Goal: Task Accomplishment & Management: Use online tool/utility

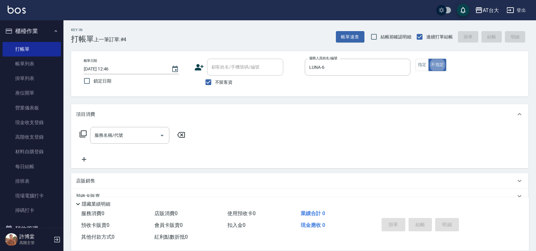
type button "false"
click at [424, 69] on button "指定" at bounding box center [423, 65] width 14 height 12
type button "true"
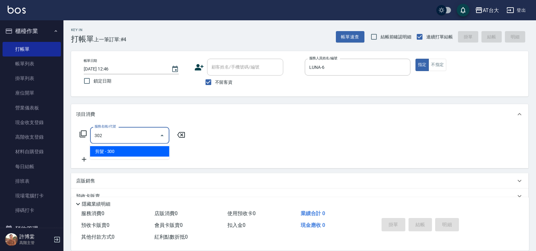
type input "剪髮(302)"
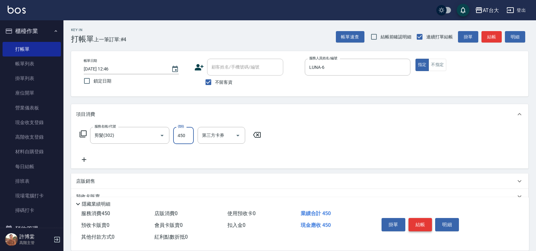
type input "450"
click at [422, 226] on button "結帳" at bounding box center [421, 224] width 24 height 13
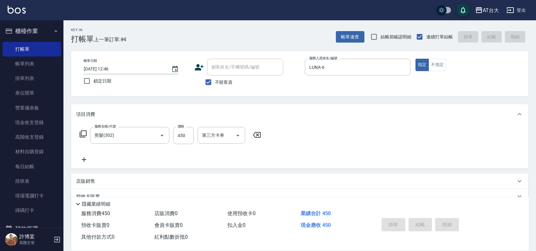
type input "[DATE] 13:44"
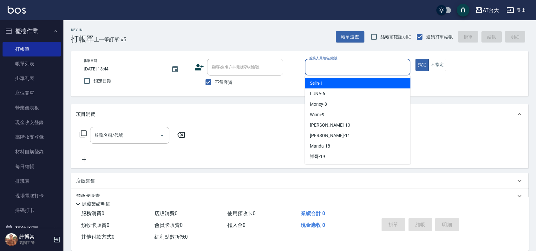
click at [349, 72] on input "服務人員姓名/編號" at bounding box center [358, 67] width 100 height 11
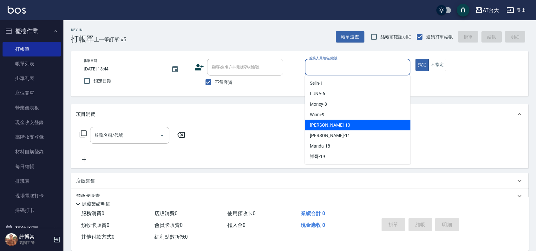
click at [342, 127] on div "JOJO -10" at bounding box center [358, 125] width 106 height 10
type input "JOJO-10"
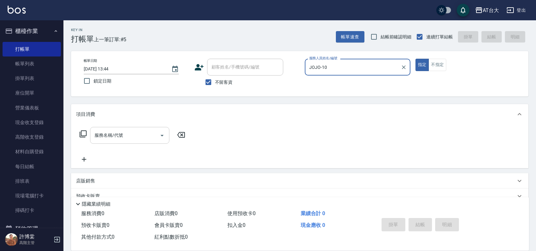
click at [140, 136] on input "服務名稱/代號" at bounding box center [125, 135] width 64 height 11
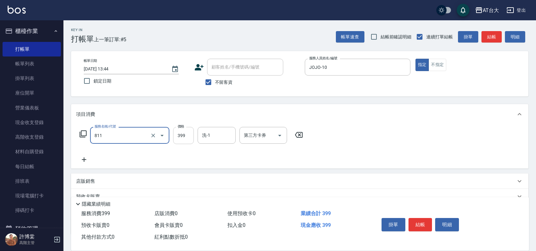
type input "洗+剪(811)"
click at [175, 133] on input "399" at bounding box center [183, 135] width 21 height 17
type input "450"
click at [424, 222] on button "結帳" at bounding box center [421, 224] width 24 height 13
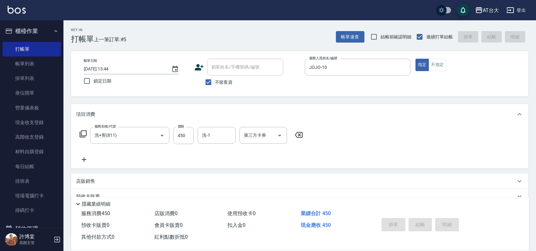
type input "[DATE] 13:45"
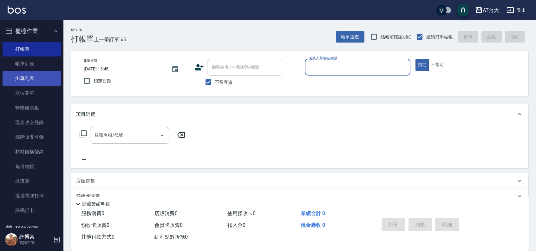
drag, startPoint x: 23, startPoint y: 60, endPoint x: 40, endPoint y: 83, distance: 28.4
click at [23, 60] on link "帳單列表" at bounding box center [32, 64] width 58 height 15
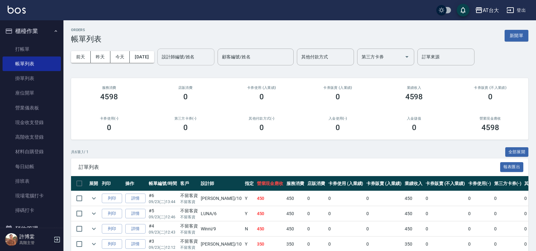
click at [209, 57] on input "設計師編號/姓名" at bounding box center [185, 56] width 51 height 11
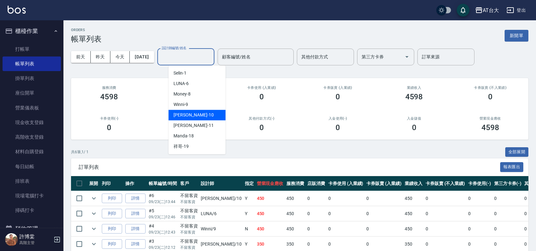
click at [199, 110] on div "JOJO -10" at bounding box center [197, 115] width 57 height 10
type input "JOJO-10"
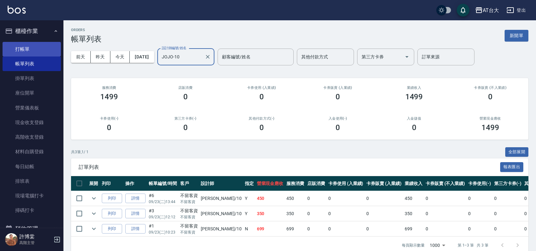
click at [41, 45] on link "打帳單" at bounding box center [32, 49] width 58 height 15
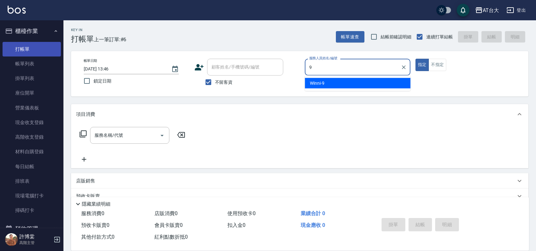
type input "Winni-9"
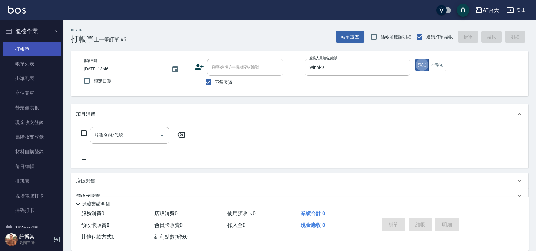
type button "true"
